Goal: Register for event/course

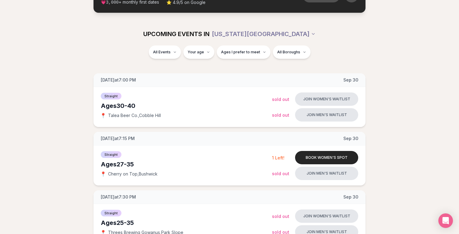
scroll to position [68, 0]
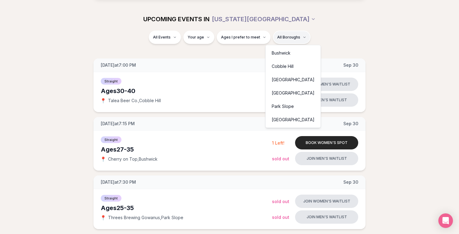
click at [275, 92] on div "[GEOGRAPHIC_DATA]" at bounding box center [293, 92] width 52 height 13
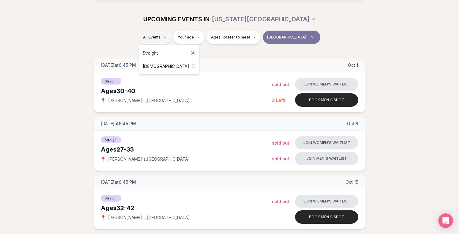
click at [171, 37] on html "Back to home luvvly LOW-PRESSURE SPEED DATING How it Works 💗 3,000 + monthly fi…" at bounding box center [229, 223] width 459 height 583
click at [151, 51] on span "Straight" at bounding box center [150, 53] width 15 height 6
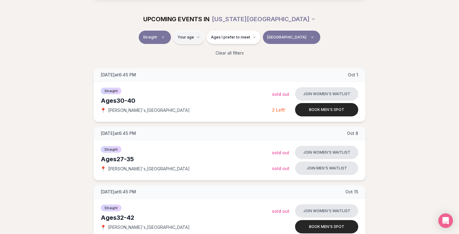
click at [197, 36] on html "Back to home luvvly LOW-PRESSURE SPEED DATING How it Works 💗 3,000 + monthly fi…" at bounding box center [229, 199] width 459 height 534
click at [239, 37] on span "Ages I prefer to meet" at bounding box center [230, 37] width 39 height 5
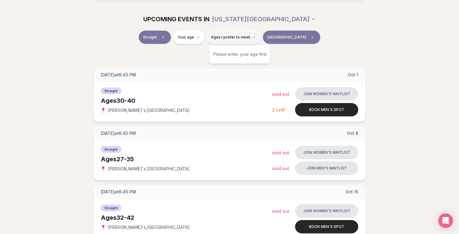
click at [239, 37] on span "Ages I prefer to meet" at bounding box center [230, 37] width 39 height 5
click at [333, 40] on div "Straight Your age Ages I prefer to meet [GEOGRAPHIC_DATA]" at bounding box center [229, 39] width 340 height 16
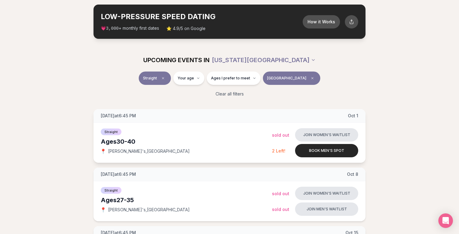
scroll to position [27, 0]
click at [324, 151] on button "Book men's spot" at bounding box center [326, 150] width 63 height 13
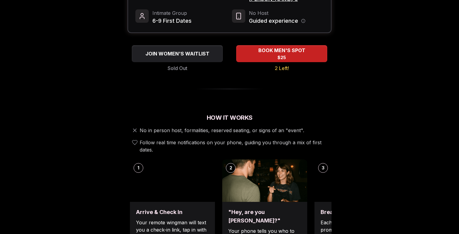
scroll to position [124, 0]
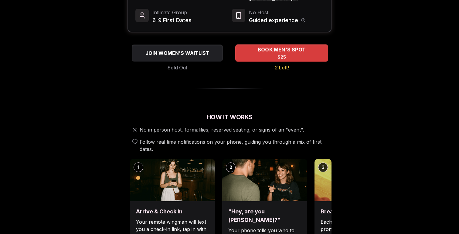
click at [286, 46] on span "BOOK MEN'S SPOT" at bounding box center [281, 49] width 50 height 7
